Goal: Information Seeking & Learning: Understand process/instructions

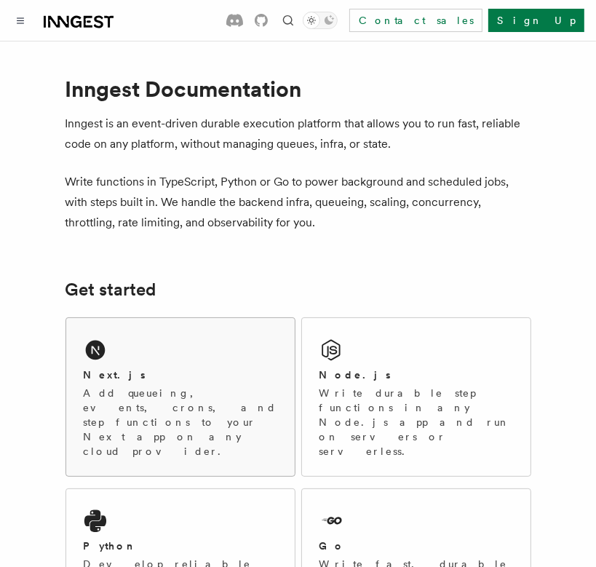
click at [144, 394] on p "Add queueing, events, crons, and step functions to your Next app on any cloud p…" at bounding box center [180, 422] width 193 height 73
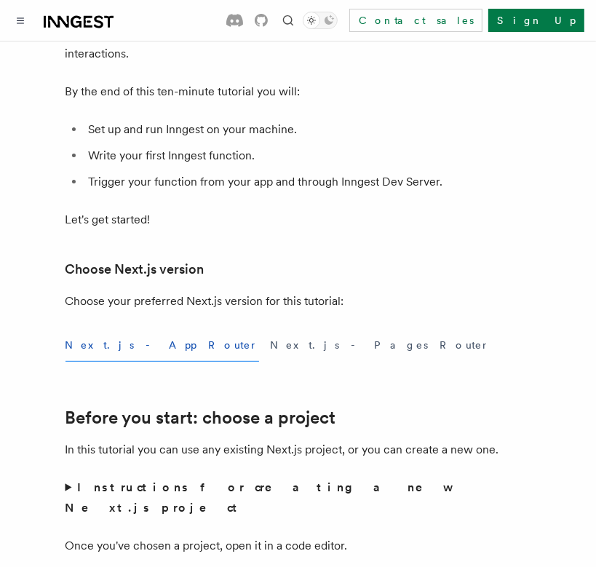
scroll to position [218, 0]
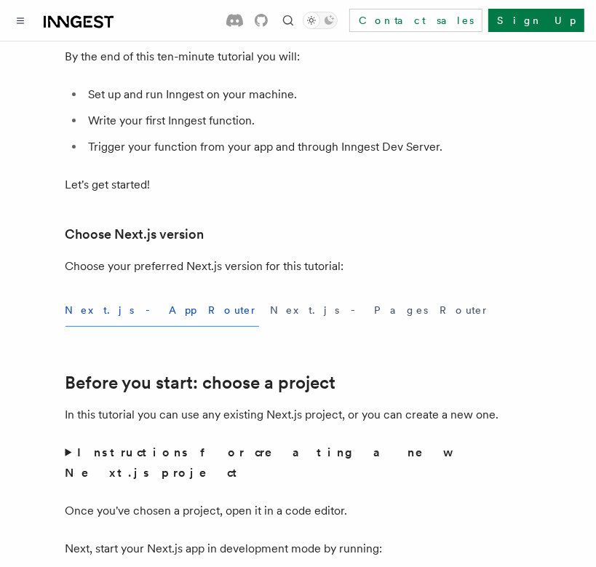
click at [96, 306] on button "Next.js - App Router" at bounding box center [161, 310] width 193 height 33
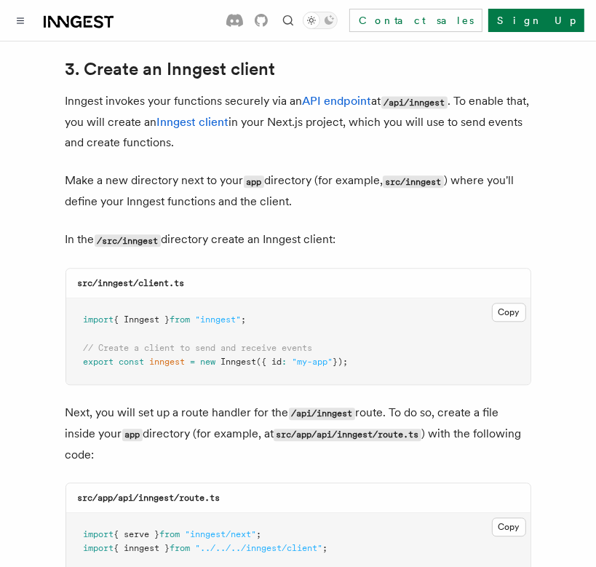
scroll to position [1746, 0]
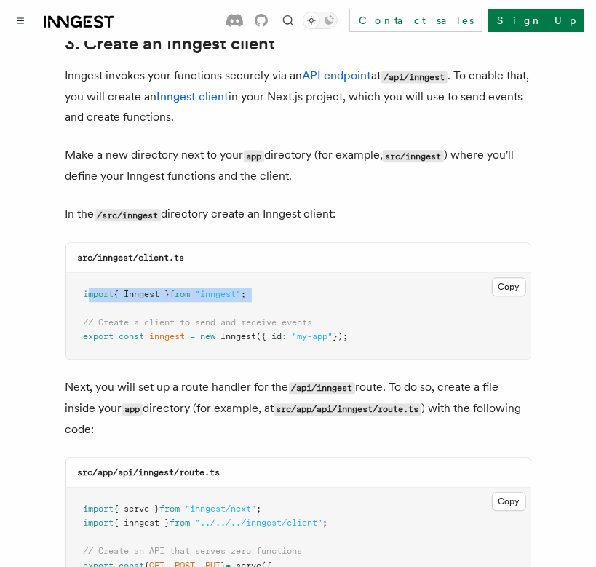
drag, startPoint x: 86, startPoint y: 250, endPoint x: 169, endPoint y: 271, distance: 85.7
click at [169, 273] on pre "import { Inngest } from "inngest" ; // Create a client to send and receive even…" at bounding box center [298, 316] width 464 height 86
click at [79, 273] on pre "import { Inngest } from "inngest" ; // Create a client to send and receive even…" at bounding box center [298, 316] width 464 height 86
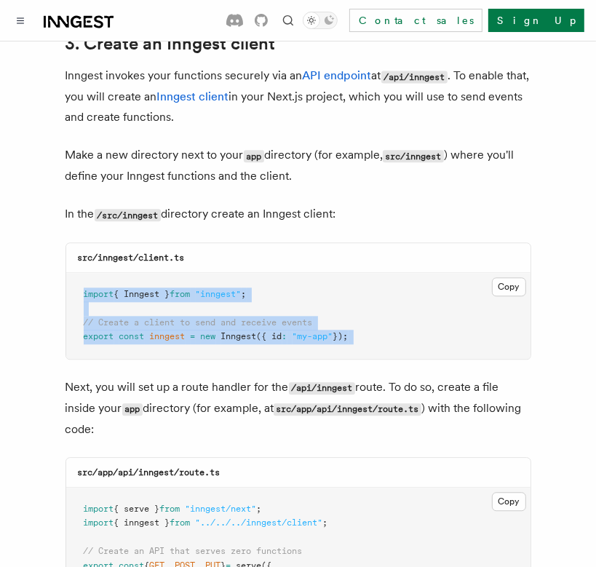
copy code "import { Inngest } from "inngest" ; // Create a client to send and receive even…"
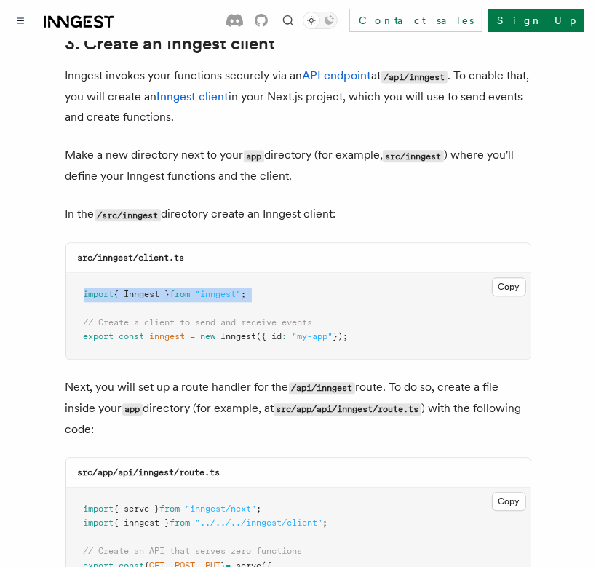
drag, startPoint x: 79, startPoint y: 248, endPoint x: 331, endPoint y: 238, distance: 252.6
click at [331, 273] on pre "import { Inngest } from "inngest" ; // Create a client to send and receive even…" at bounding box center [298, 316] width 464 height 86
click at [332, 273] on pre "import { Inngest } from "inngest" ; // Create a client to send and receive even…" at bounding box center [298, 316] width 464 height 86
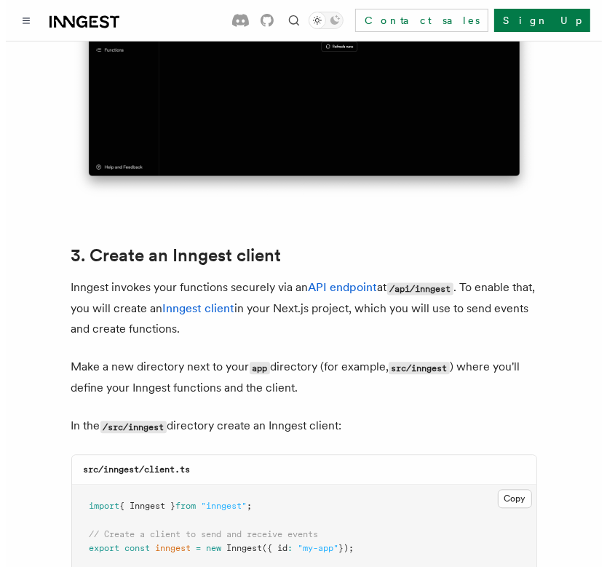
scroll to position [1528, 0]
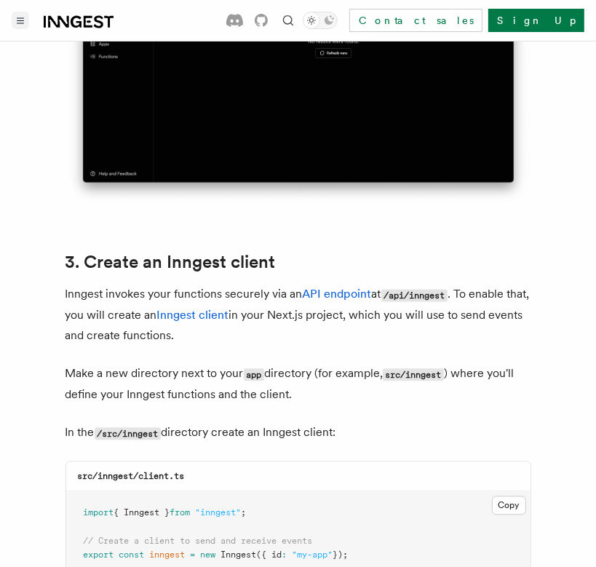
click at [24, 16] on button "Toggle navigation" at bounding box center [20, 20] width 17 height 17
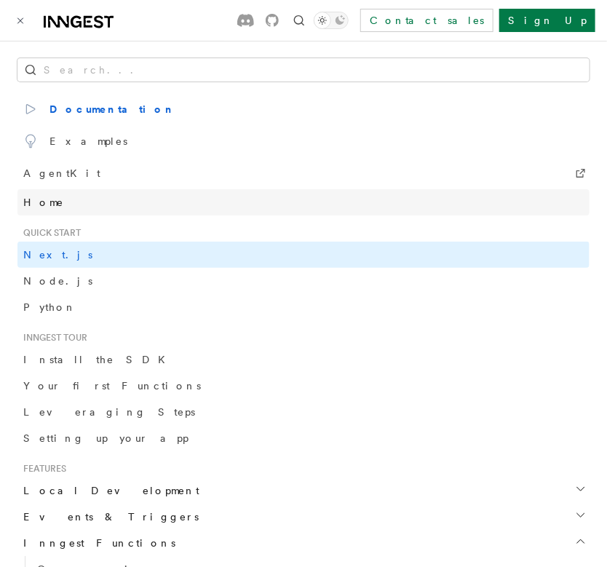
click at [41, 197] on span "Home" at bounding box center [43, 202] width 41 height 15
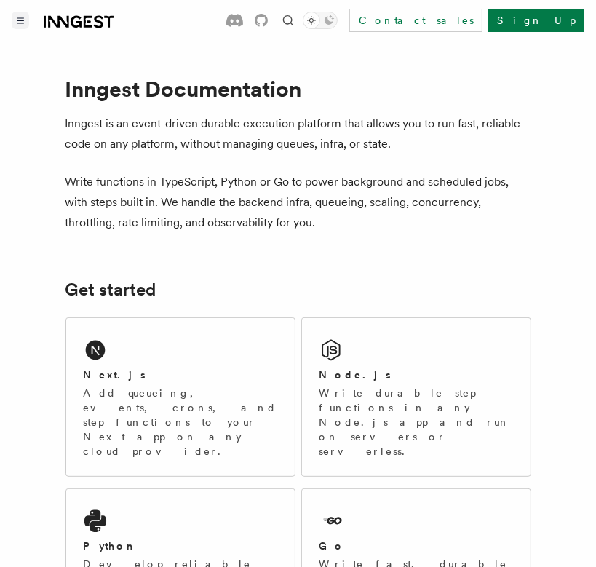
click at [17, 16] on button "Toggle navigation" at bounding box center [20, 20] width 17 height 17
